Goal: Find specific page/section: Find specific page/section

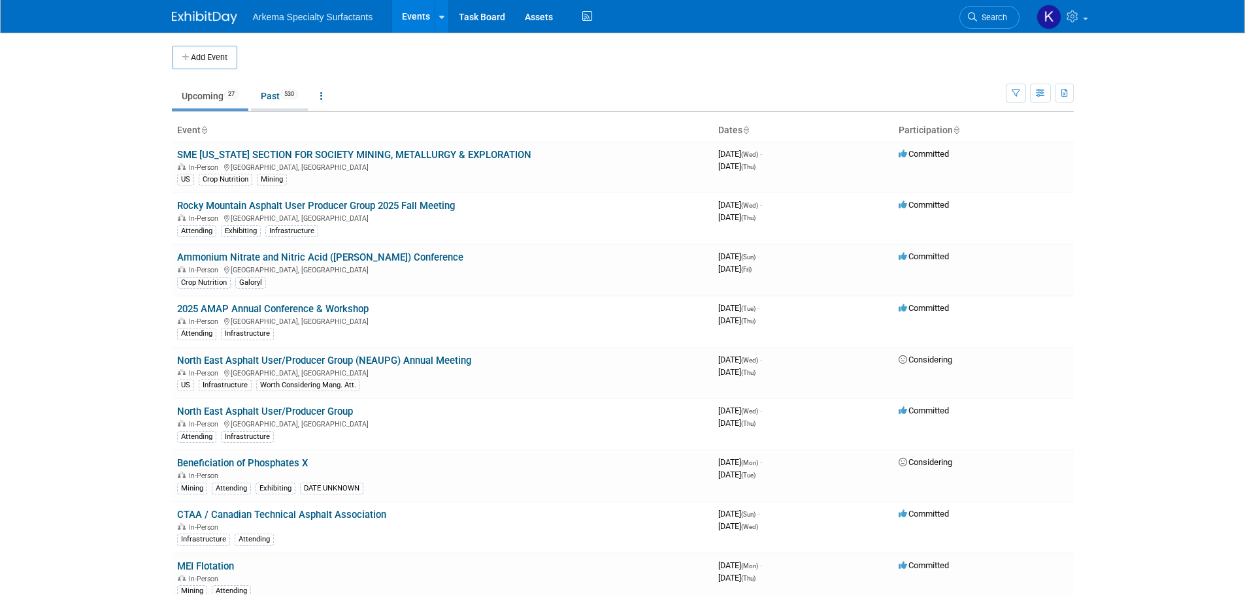
click at [273, 85] on link "Past 530" at bounding box center [279, 96] width 57 height 25
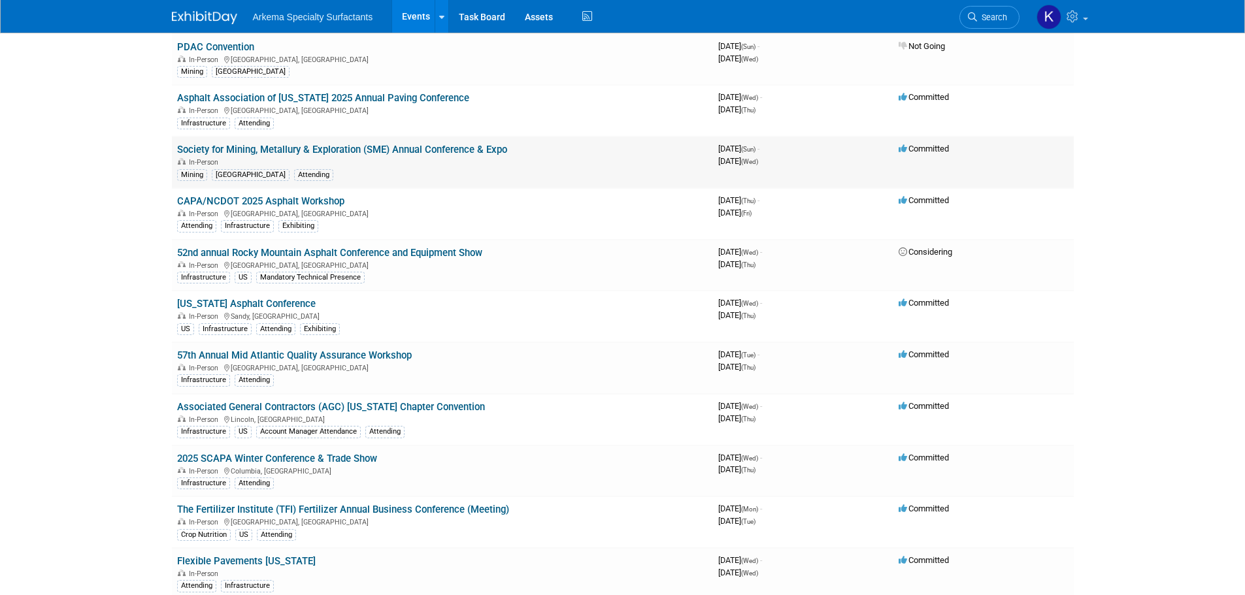
scroll to position [1634, 0]
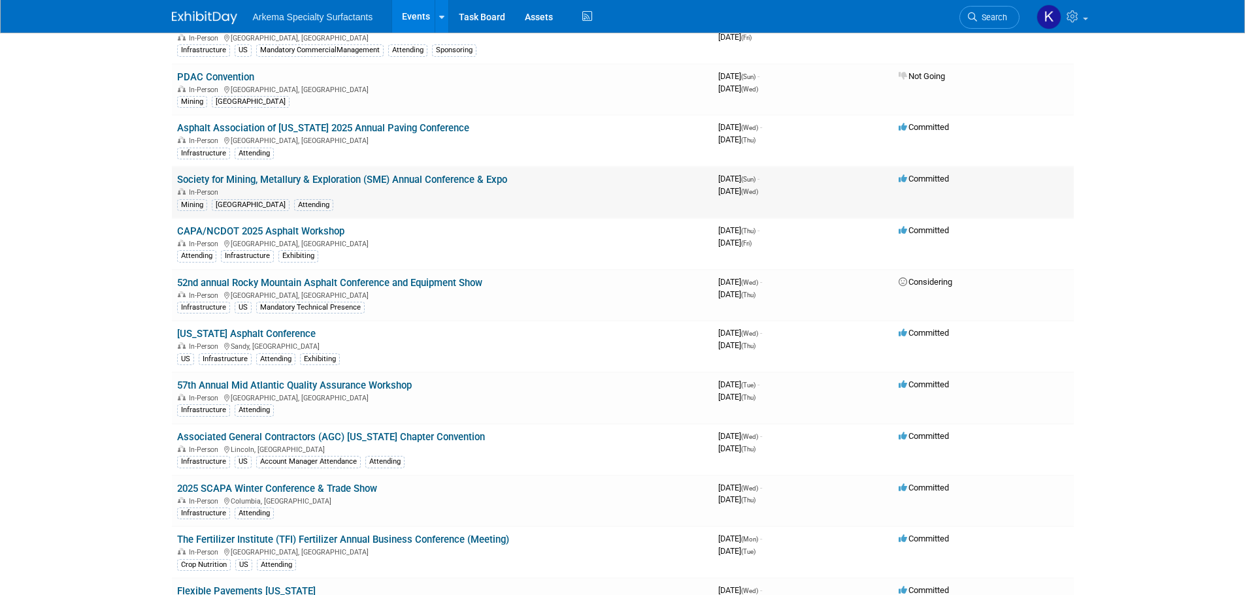
click at [470, 180] on link "Society for Mining, Metallury & Exploration (SME) Annual Conference & Expo" at bounding box center [342, 180] width 330 height 12
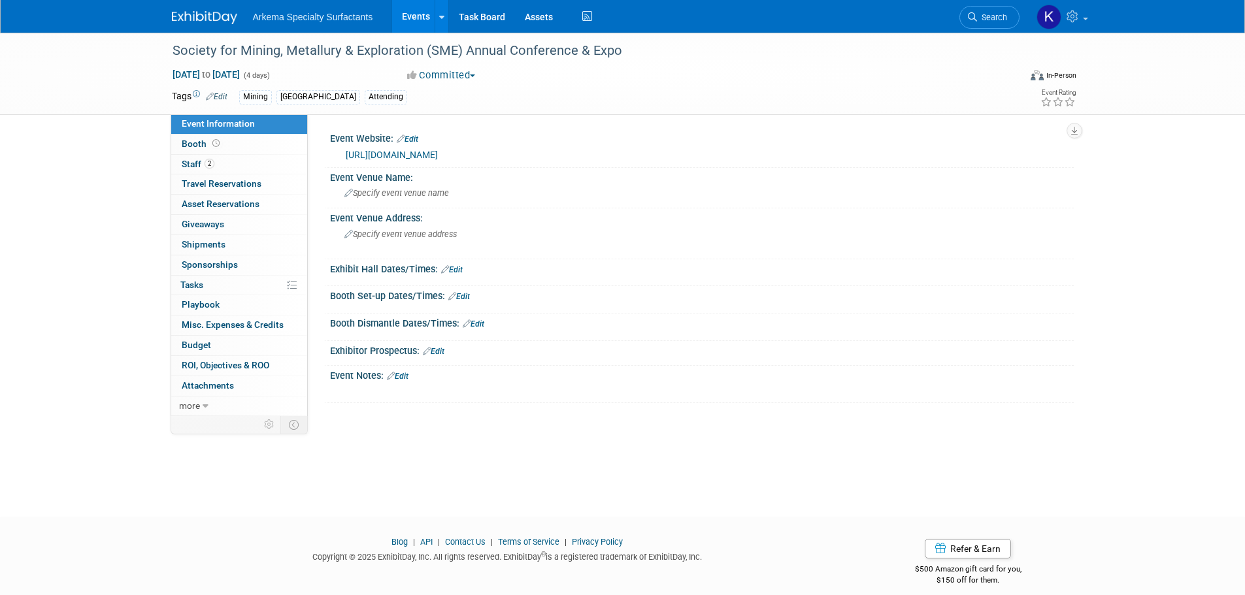
click at [214, 12] on img at bounding box center [204, 17] width 65 height 13
